Goal: Task Accomplishment & Management: Manage account settings

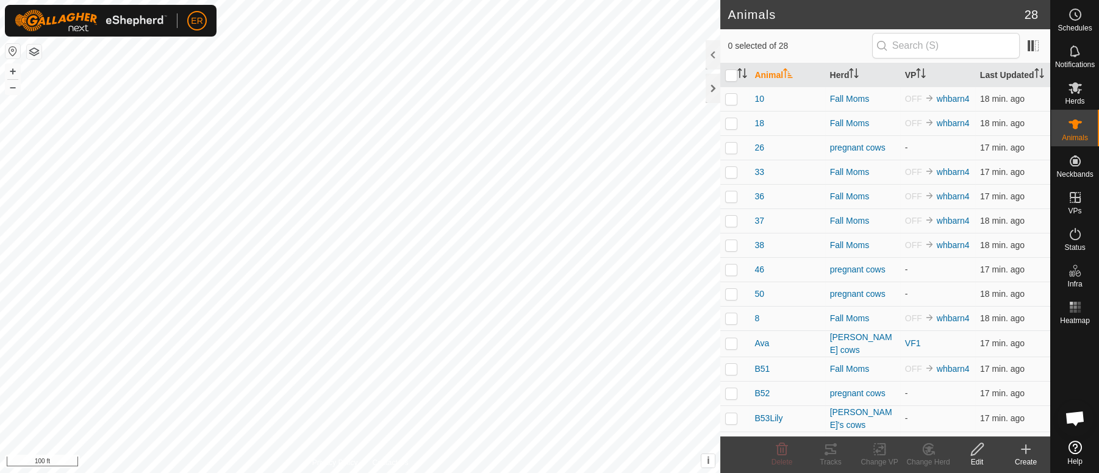
scroll to position [10125, 0]
click at [1074, 95] on icon at bounding box center [1075, 87] width 15 height 15
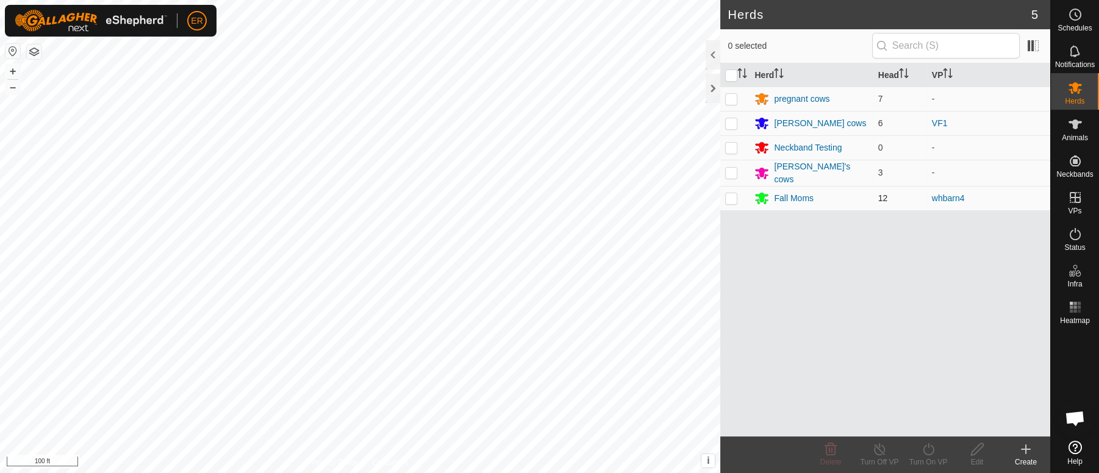
click at [732, 193] on p-checkbox at bounding box center [731, 198] width 12 height 10
checkbox input "true"
click at [876, 447] on line at bounding box center [879, 450] width 10 height 10
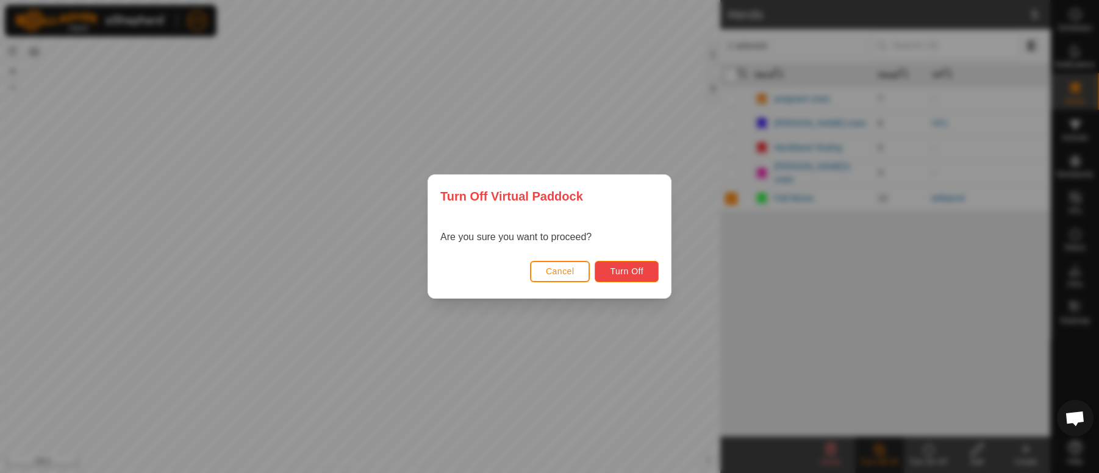
click at [629, 274] on span "Turn Off" at bounding box center [627, 271] width 34 height 10
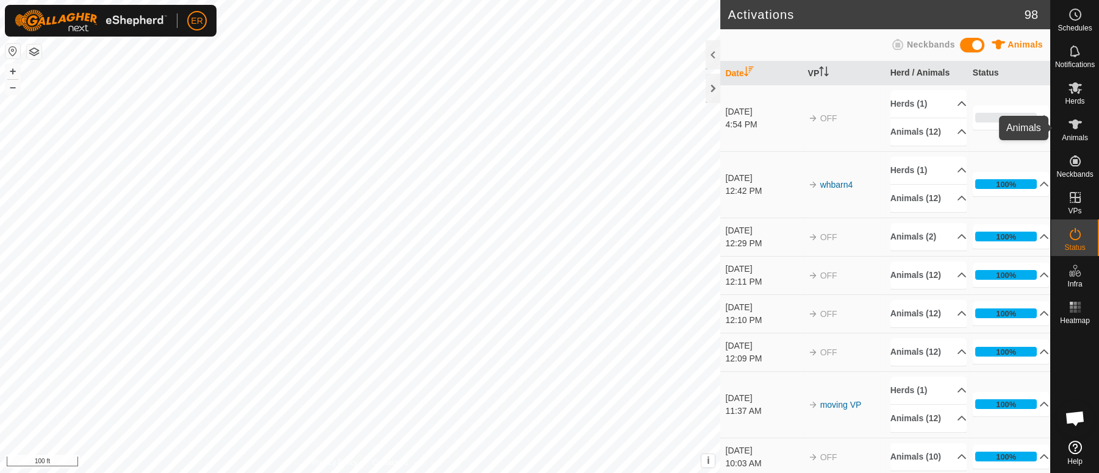
click at [1074, 127] on icon at bounding box center [1074, 125] width 13 height 10
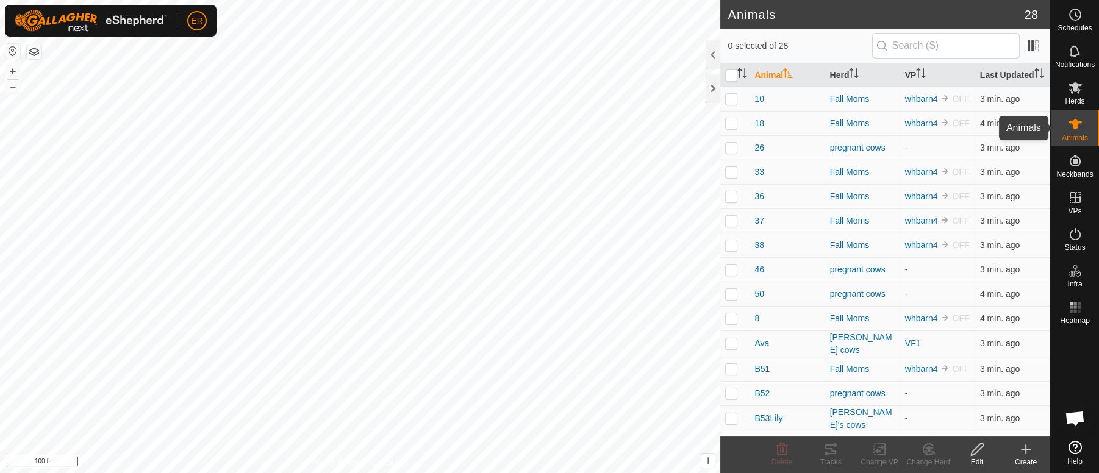
click at [1074, 124] on icon at bounding box center [1074, 125] width 13 height 10
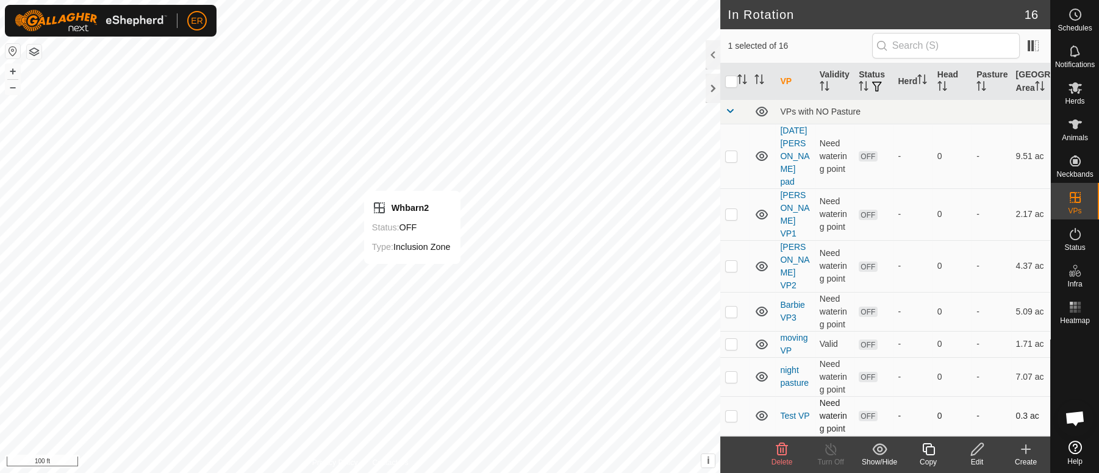
checkbox input "false"
checkbox input "true"
click at [827, 452] on icon at bounding box center [830, 449] width 15 height 15
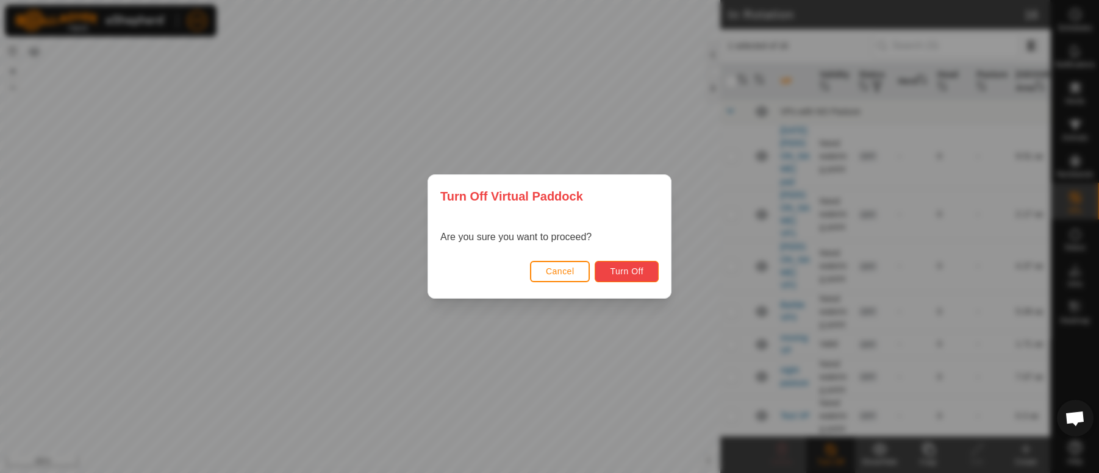
click at [629, 274] on span "Turn Off" at bounding box center [627, 271] width 34 height 10
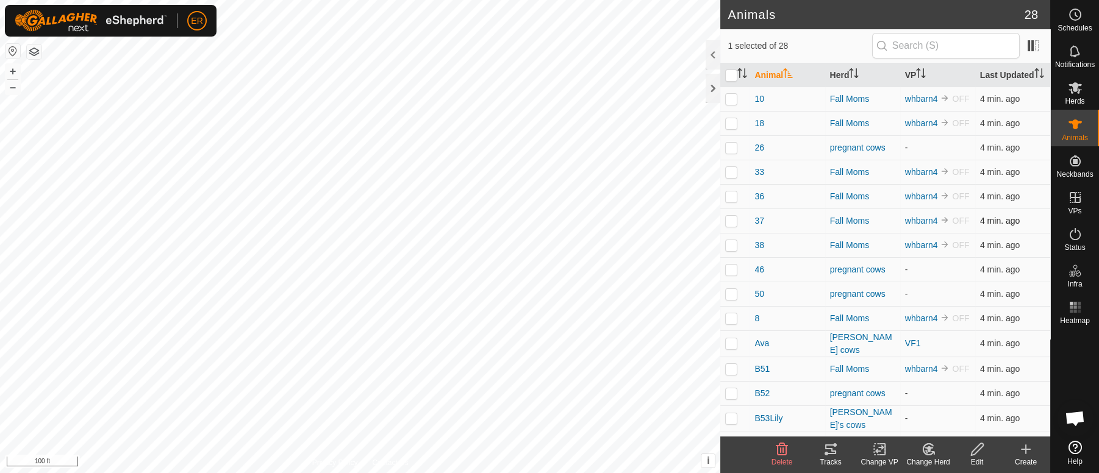
drag, startPoint x: 1012, startPoint y: 237, endPoint x: 1018, endPoint y: 234, distance: 6.8
click at [1015, 233] on td "4 min. ago" at bounding box center [1012, 221] width 75 height 24
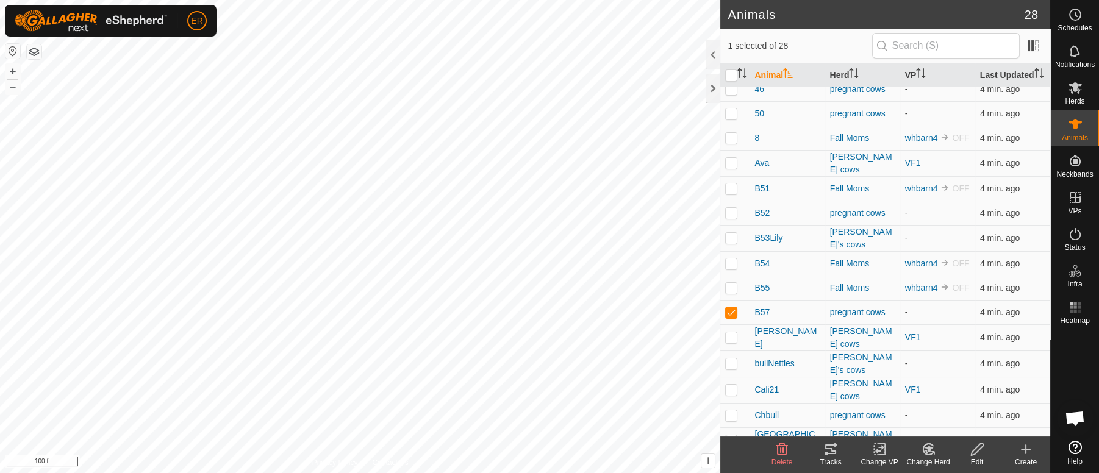
scroll to position [190, 0]
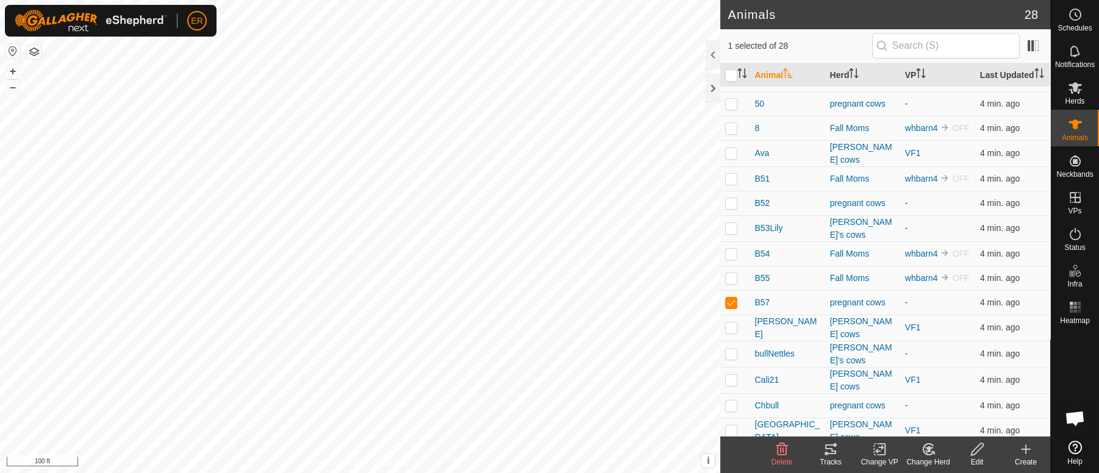
click at [927, 449] on icon at bounding box center [928, 449] width 9 height 6
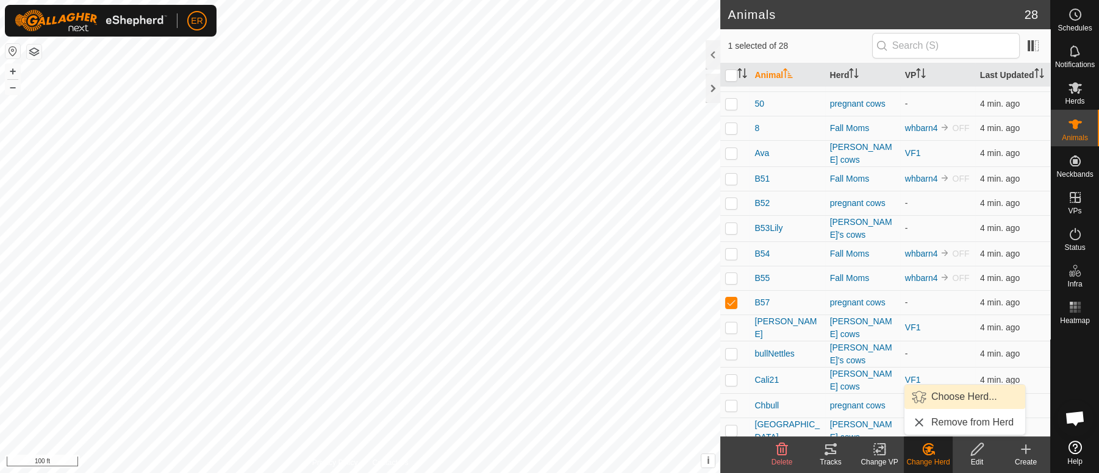
click at [962, 398] on link "Choose Herd..." at bounding box center [964, 397] width 121 height 24
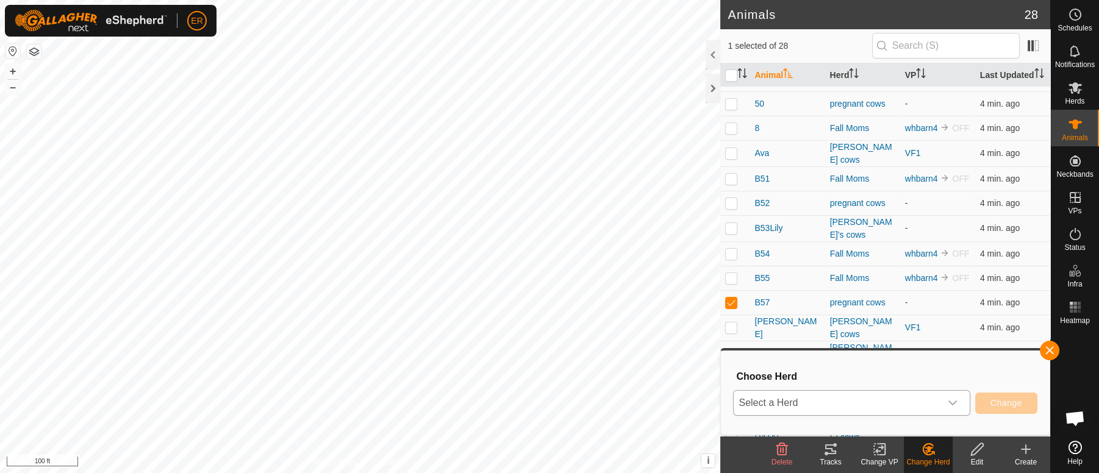
click at [951, 402] on icon "dropdown trigger" at bounding box center [953, 403] width 10 height 10
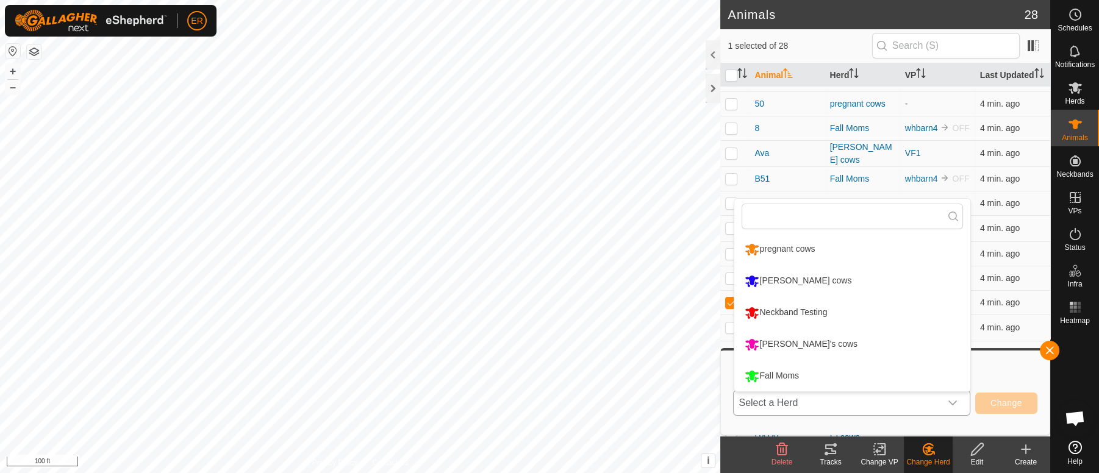
click at [782, 379] on li "Fall Moms" at bounding box center [852, 376] width 236 height 30
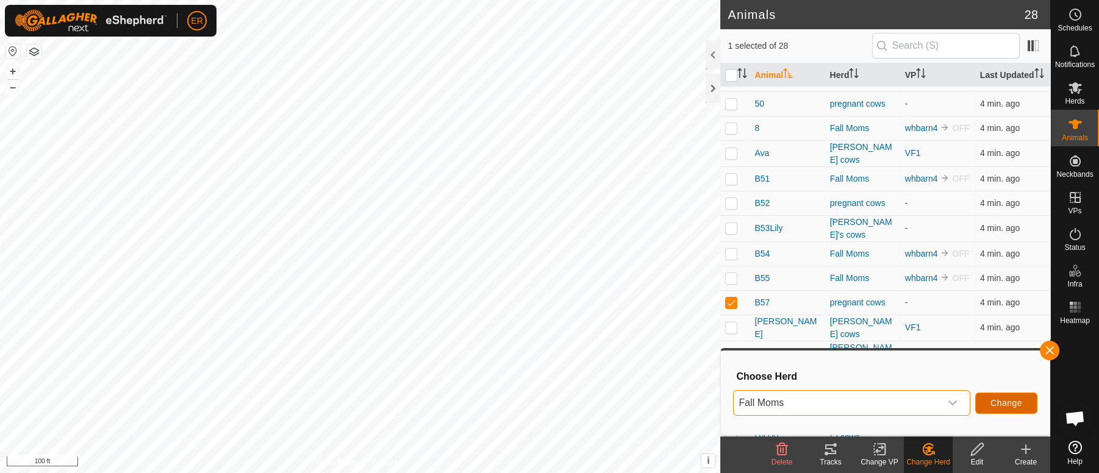
click at [1010, 397] on button "Change" at bounding box center [1006, 403] width 62 height 21
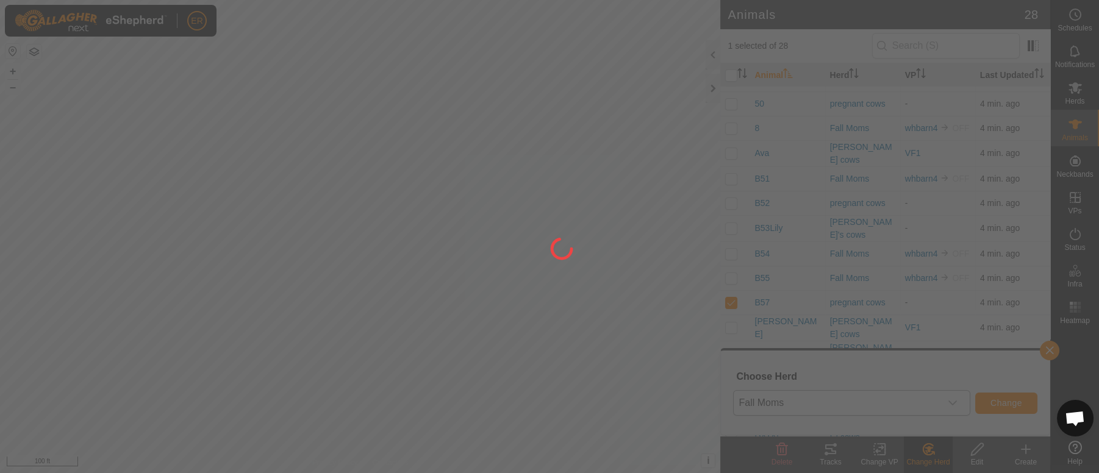
checkbox input "false"
